Goal: Information Seeking & Learning: Compare options

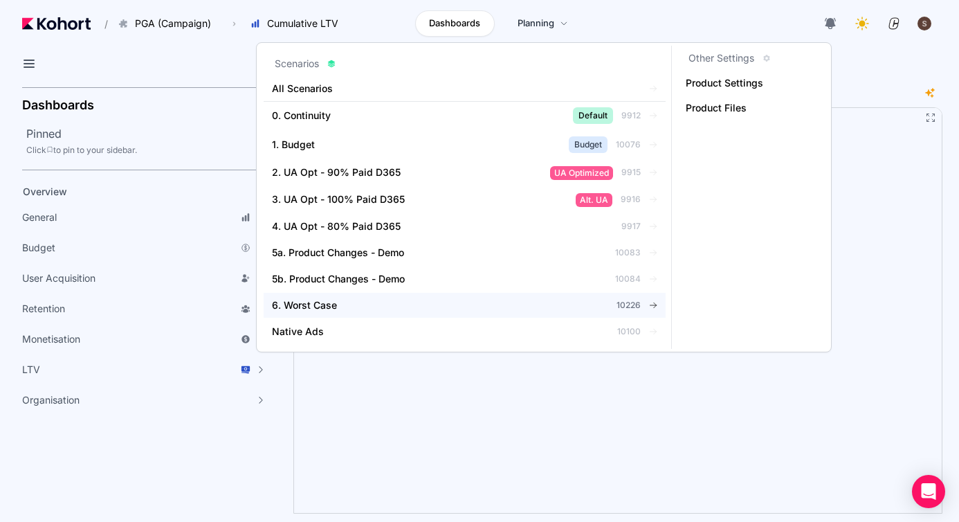
click at [334, 313] on link "6. Worst Case 10226" at bounding box center [465, 305] width 402 height 25
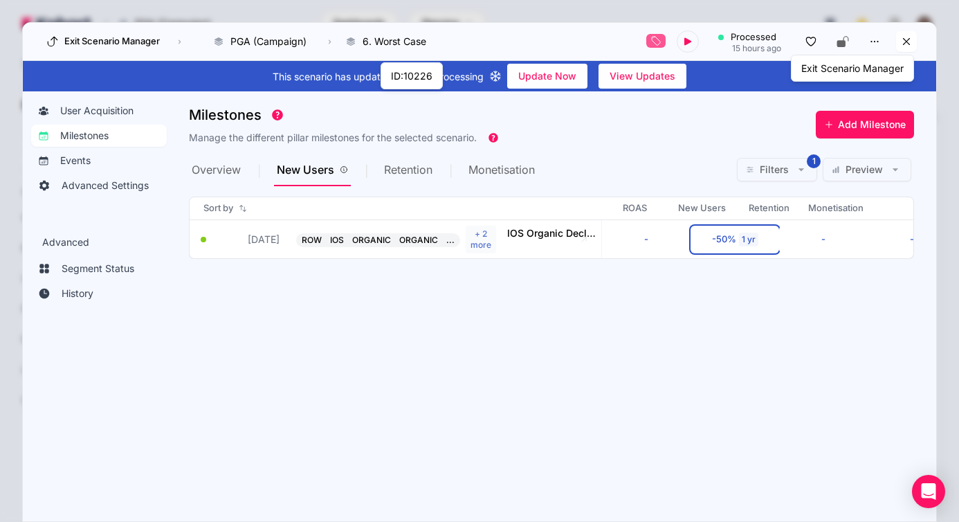
click at [906, 47] on icon at bounding box center [906, 41] width 12 height 12
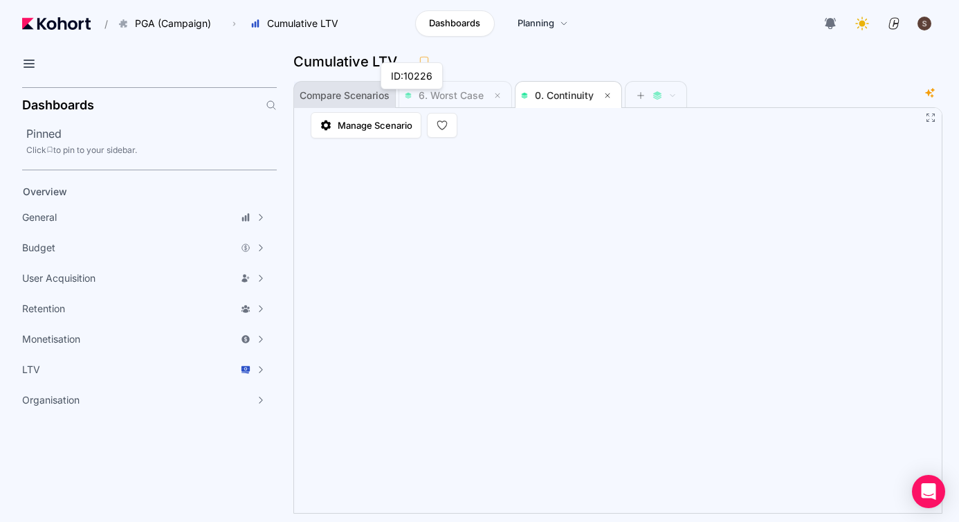
click at [338, 98] on span "Compare Scenarios" at bounding box center [345, 96] width 90 height 10
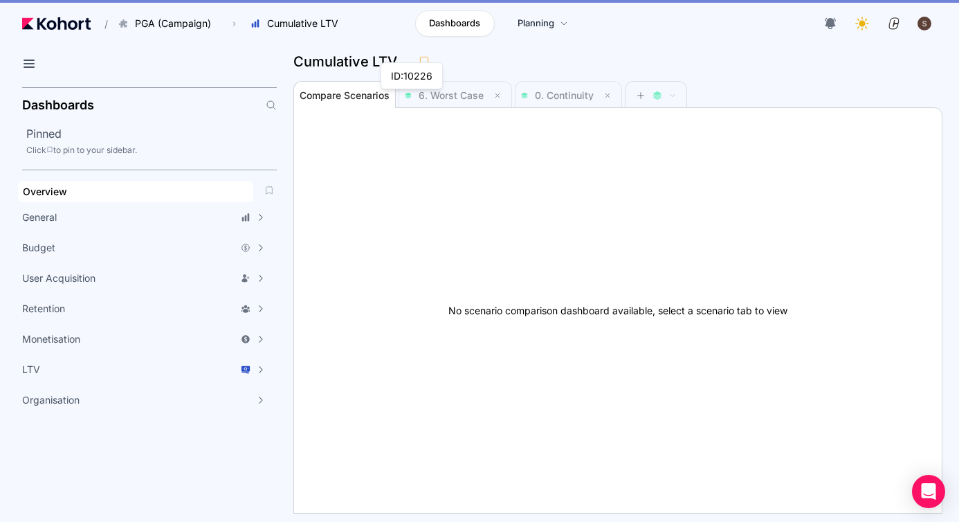
click at [145, 192] on div "Overview" at bounding box center [136, 192] width 226 height 14
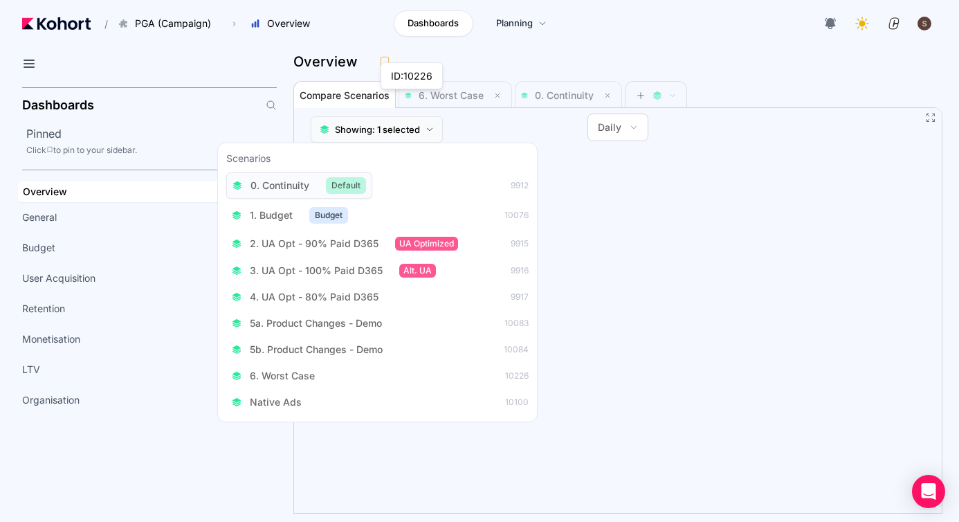
click at [406, 138] on button "Showing: 1 selected" at bounding box center [377, 129] width 132 height 26
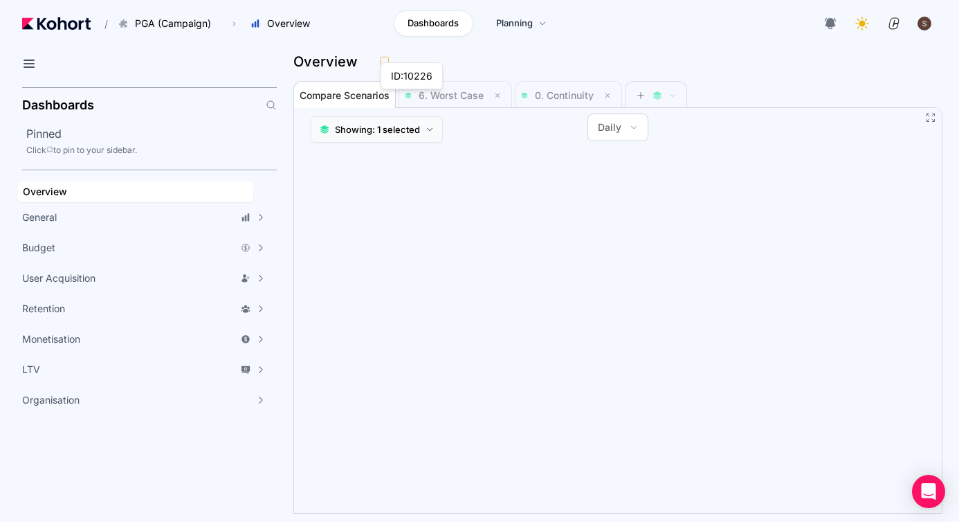
click at [406, 138] on button "Showing: 1 selected" at bounding box center [377, 129] width 132 height 26
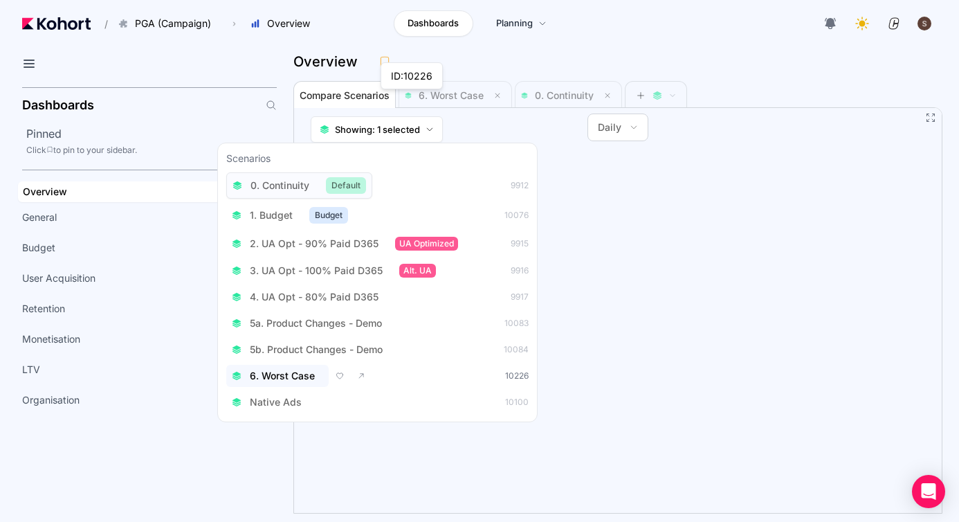
click at [309, 374] on span "6. Worst Case" at bounding box center [282, 376] width 65 height 14
